Goal: Task Accomplishment & Management: Complete application form

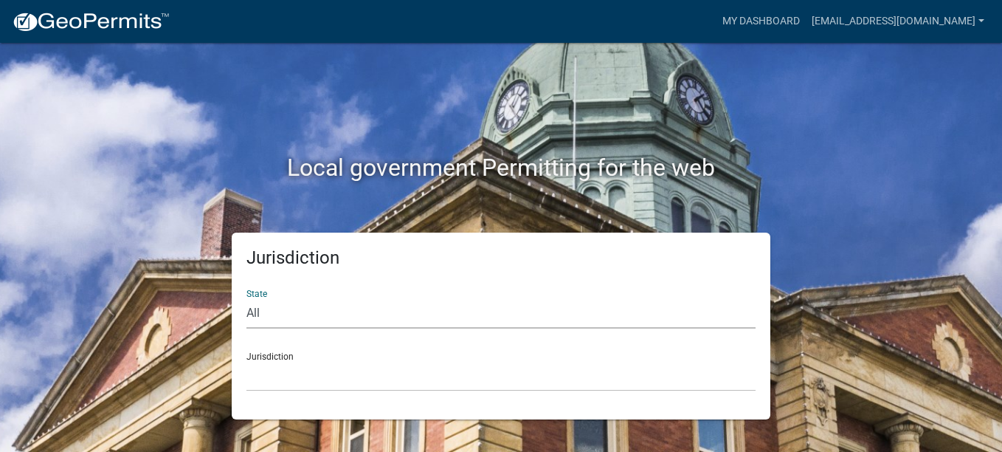
click at [255, 307] on select "All [US_STATE] [US_STATE] [US_STATE] [US_STATE] [US_STATE] [US_STATE] [US_STATE…" at bounding box center [500, 313] width 509 height 30
select select "[US_STATE]"
click at [246, 298] on select "All [US_STATE] [US_STATE] [US_STATE] [US_STATE] [US_STATE] [US_STATE] [US_STATE…" at bounding box center [500, 313] width 509 height 30
click at [270, 355] on div "Jurisdiction [GEOGRAPHIC_DATA], [US_STATE][PERSON_NAME][GEOGRAPHIC_DATA], [US_S…" at bounding box center [500, 365] width 509 height 51
click at [266, 375] on select "[GEOGRAPHIC_DATA], [US_STATE][PERSON_NAME][GEOGRAPHIC_DATA], [US_STATE][PERSON_…" at bounding box center [500, 376] width 509 height 30
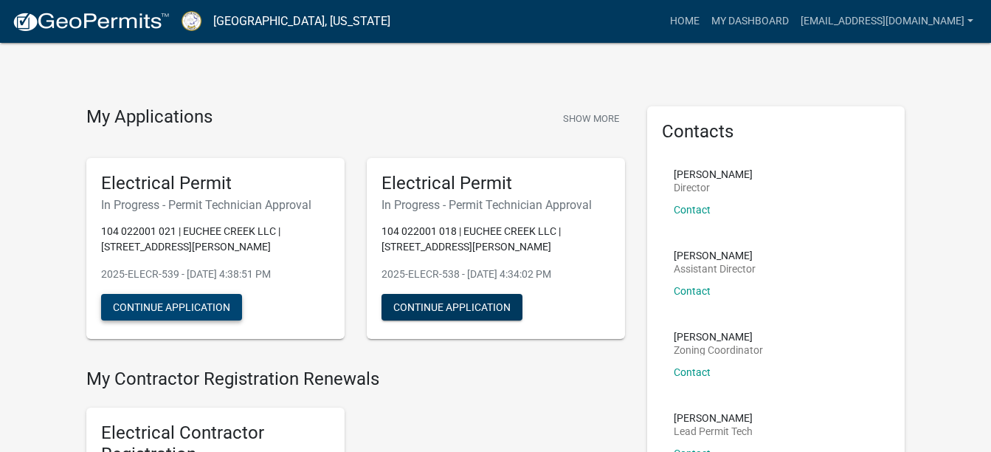
click at [187, 298] on button "Continue Application" at bounding box center [171, 307] width 141 height 27
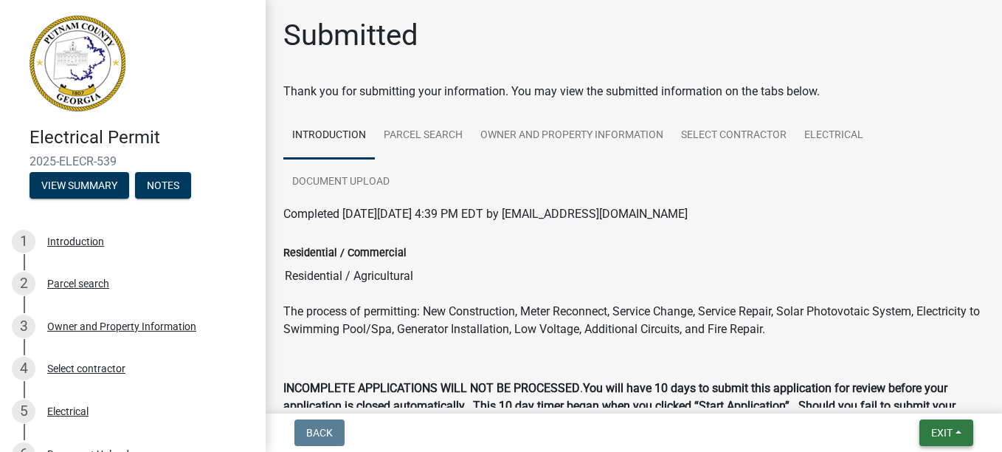
click at [940, 431] on span "Exit" at bounding box center [941, 433] width 21 height 12
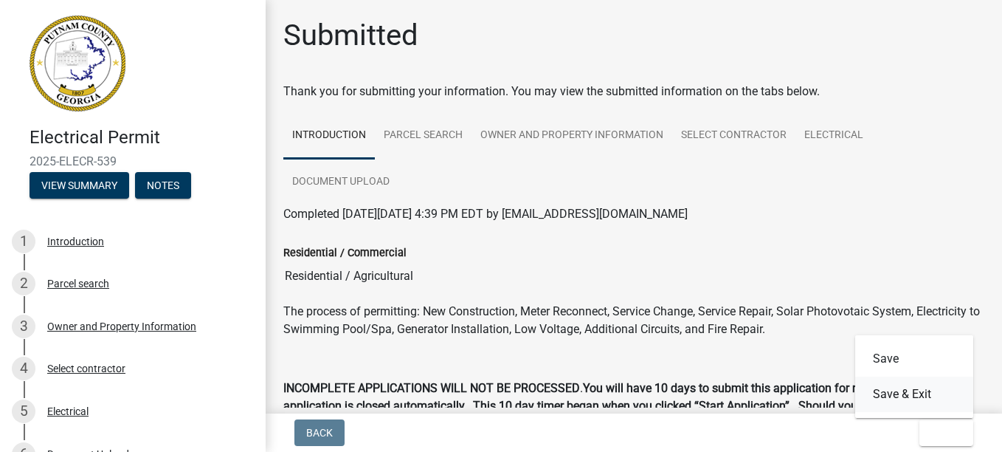
click at [912, 396] on button "Save & Exit" at bounding box center [914, 393] width 118 height 35
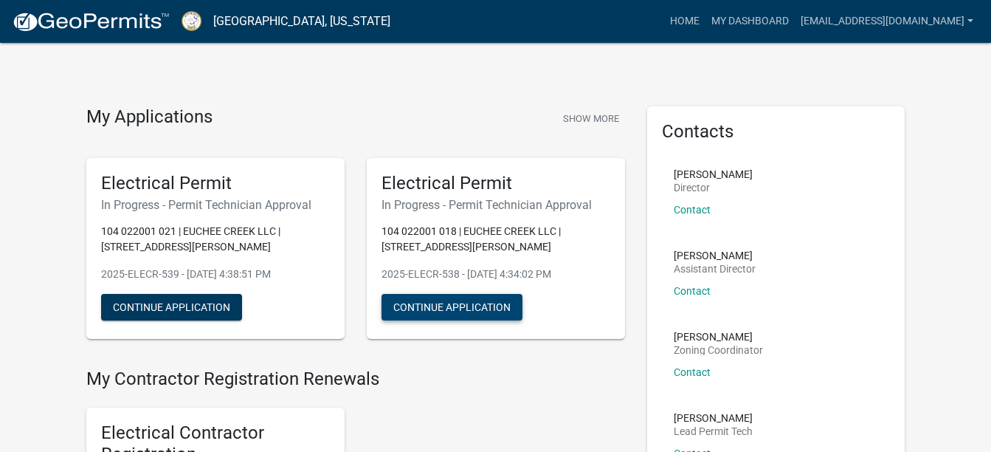
click at [500, 306] on button "Continue Application" at bounding box center [452, 307] width 141 height 27
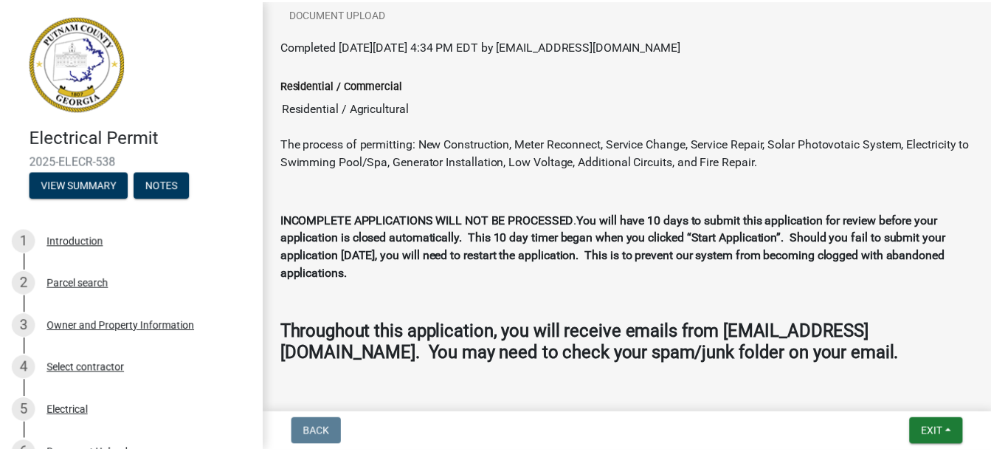
scroll to position [211, 0]
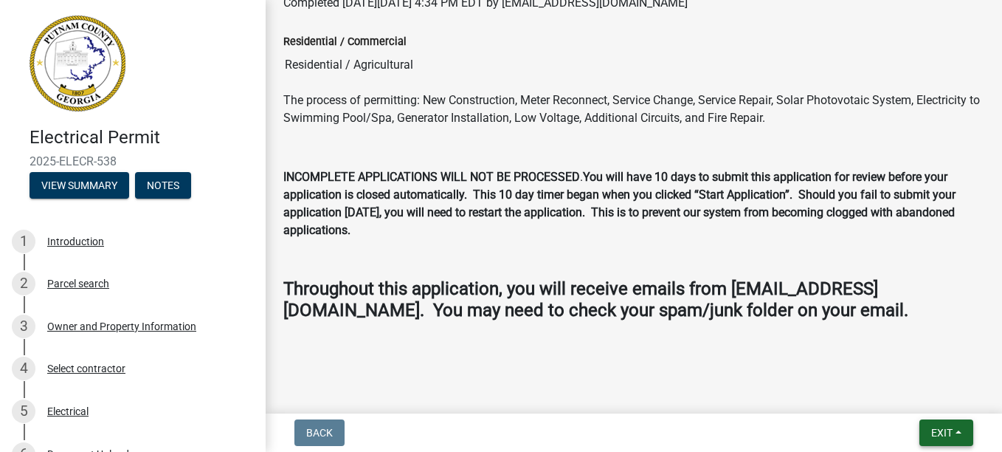
click at [936, 433] on span "Exit" at bounding box center [941, 433] width 21 height 12
click at [911, 386] on button "Save & Exit" at bounding box center [914, 393] width 118 height 35
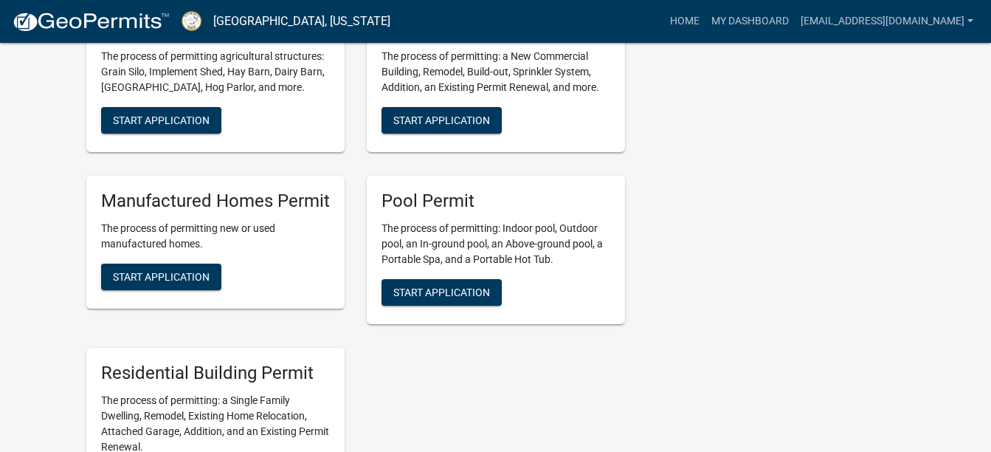
scroll to position [649, 0]
